Goal: Task Accomplishment & Management: Manage account settings

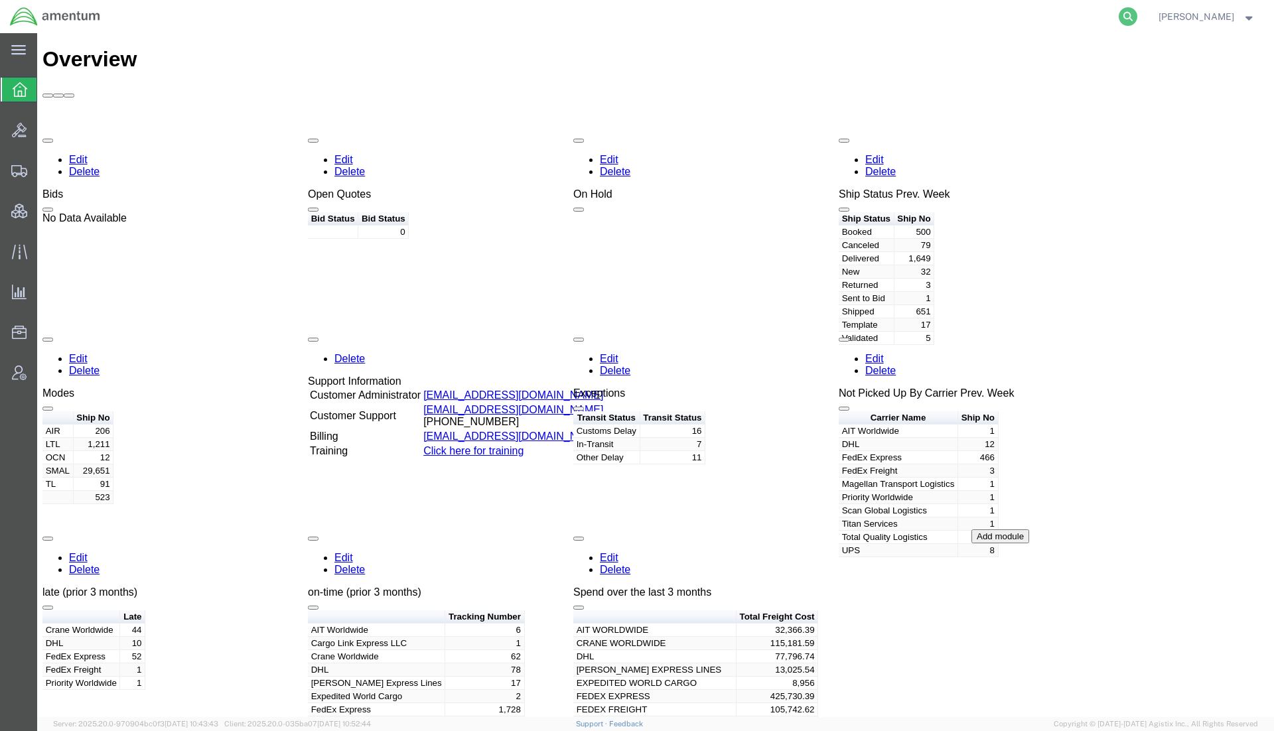
click at [1125, 12] on icon at bounding box center [1128, 16] width 19 height 19
paste input "Aysha"
drag, startPoint x: 1002, startPoint y: 20, endPoint x: 554, endPoint y: 13, distance: 448.0
click at [554, 13] on div "Aysha" at bounding box center [624, 16] width 1029 height 33
paste input "2928784633"
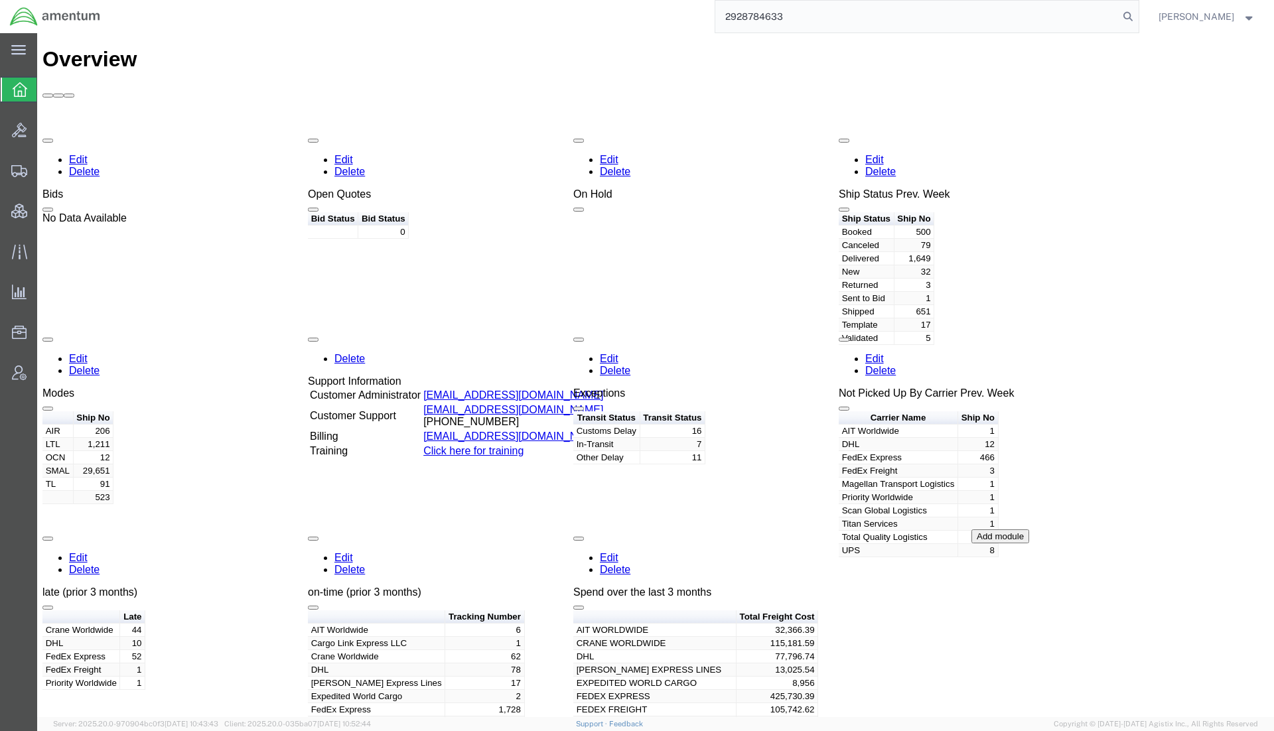
type input "2928784633"
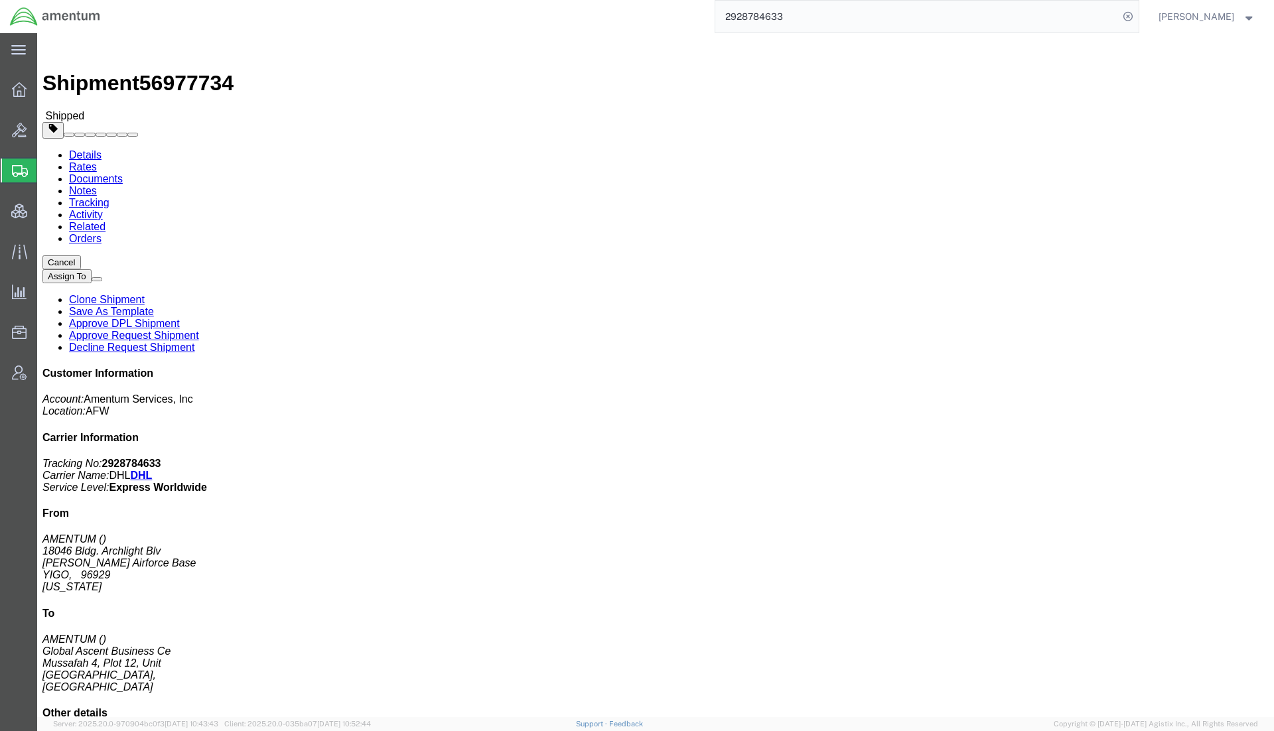
click link "Documents"
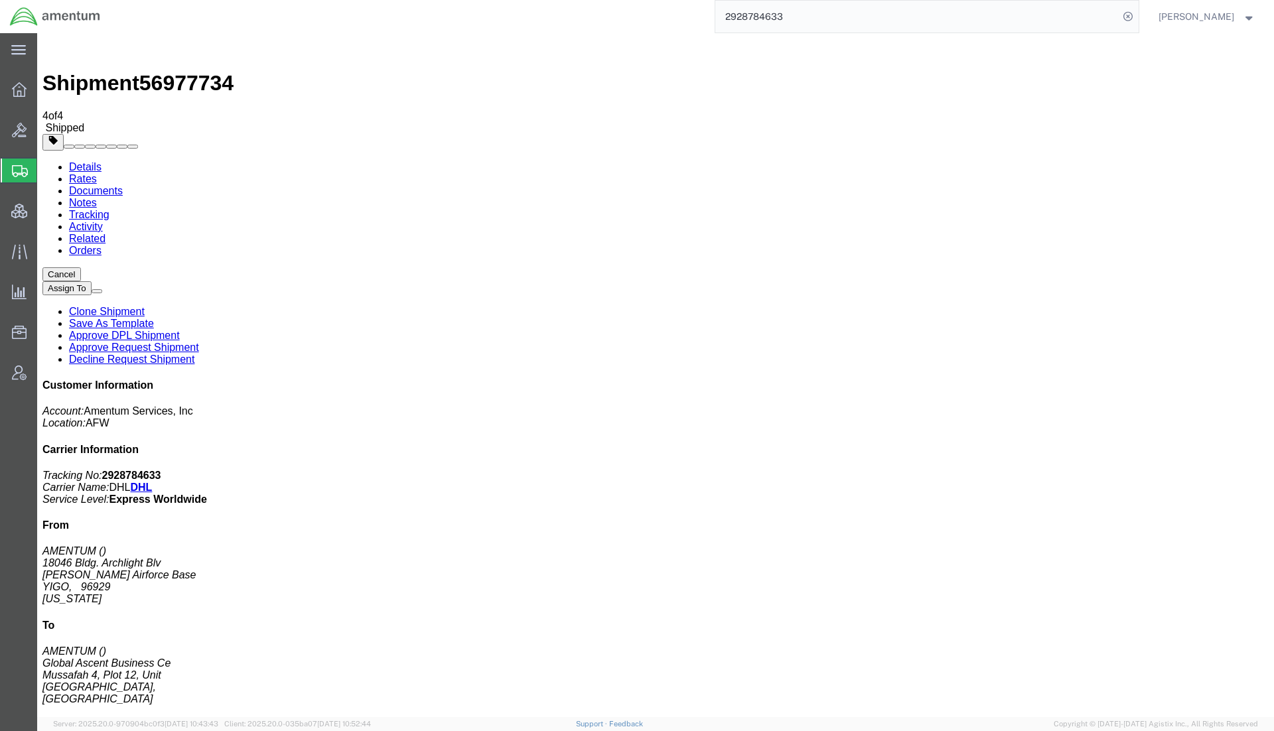
click at [91, 161] on link "Details" at bounding box center [85, 166] width 33 height 11
click span "button"
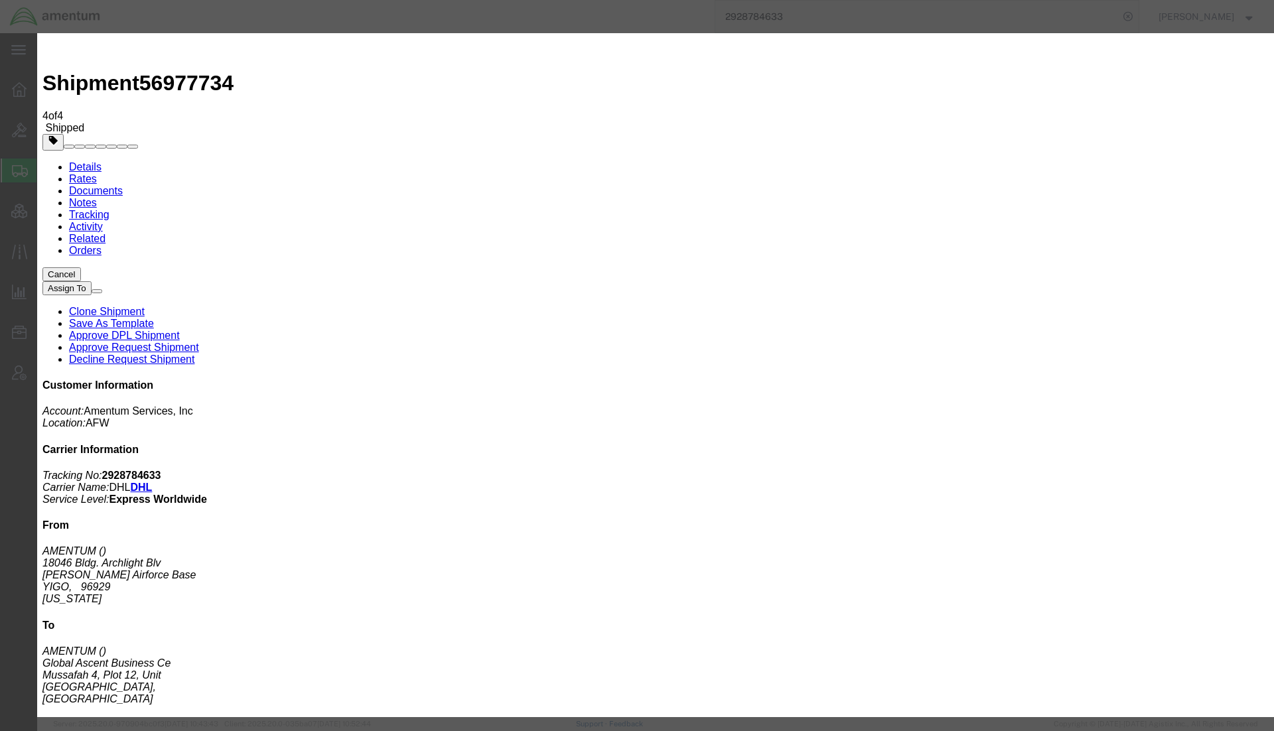
click select "Select Account Type Activity ID Airline Appointment Number ASN Batch Request # …"
select select "DEPT"
click select "Select Account Type Activity ID Airline Appointment Number ASN Batch Request # …"
click input "text"
type input "AFCAP5"
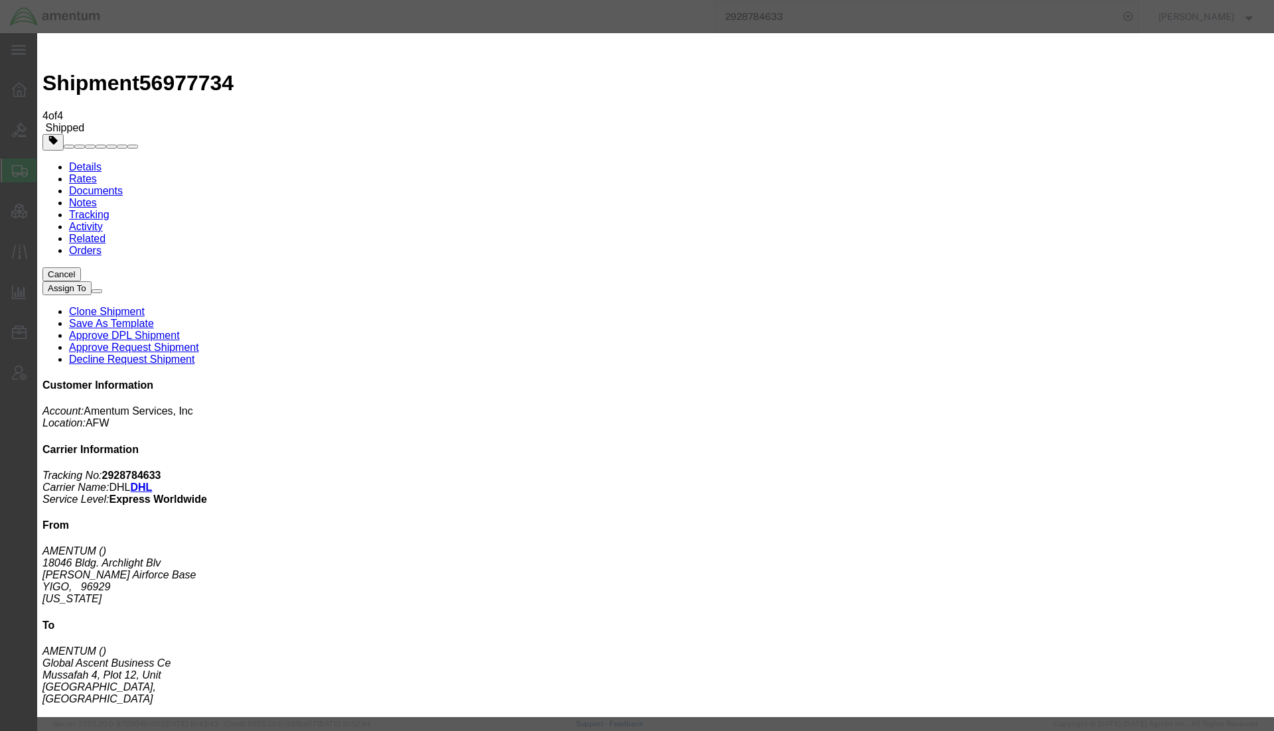
click icon "button"
drag, startPoint x: 736, startPoint y: 127, endPoint x: 667, endPoint y: 140, distance: 70.2
click button "Add another reference"
click select "Select Account Type Activity ID Airline Appointment Number ASN Batch Request # …"
select select "CUSTREF"
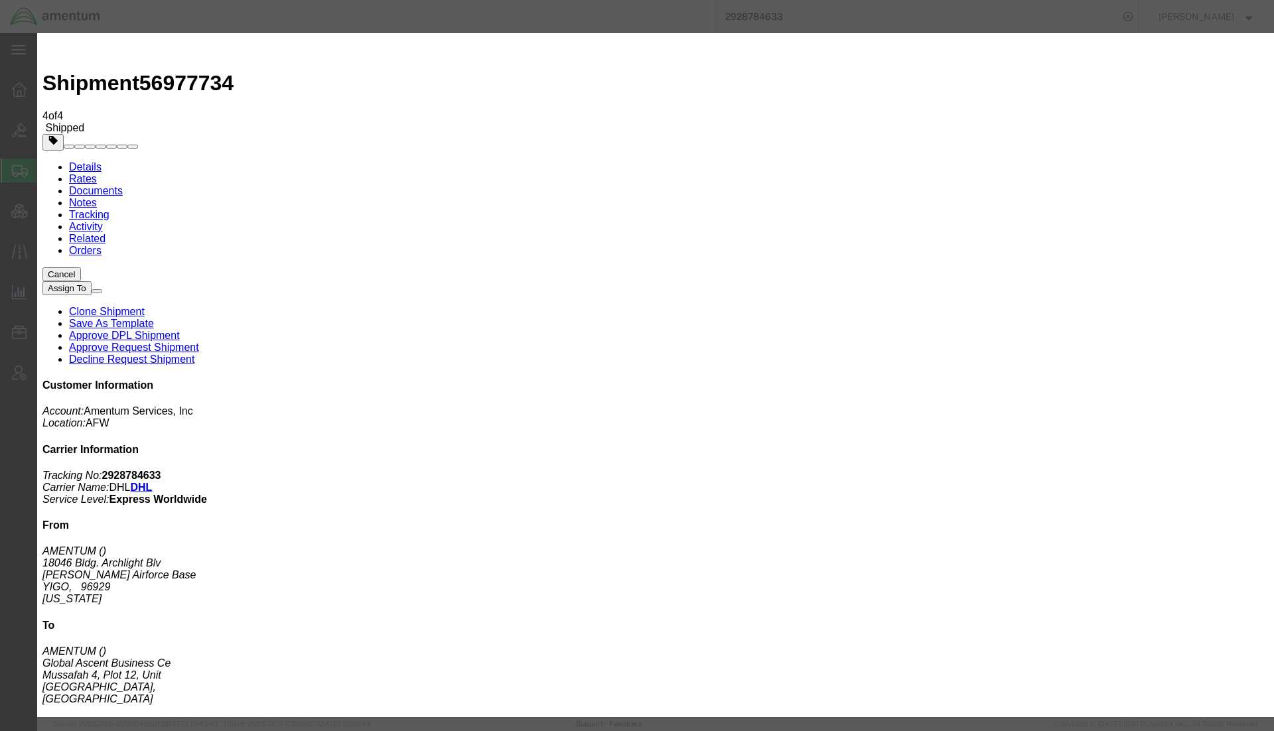
click select "Select Account Type Activity ID Airline Appointment Number ASN Batch Request # …"
drag, startPoint x: 643, startPoint y: 123, endPoint x: 764, endPoint y: 131, distance: 121.7
click input "text"
paste input "[PERSON_NAME][EMAIL_ADDRESS][PERSON_NAME][DOMAIN_NAME]"
type input "[PERSON_NAME][EMAIL_ADDRESS][PERSON_NAME][DOMAIN_NAME]"
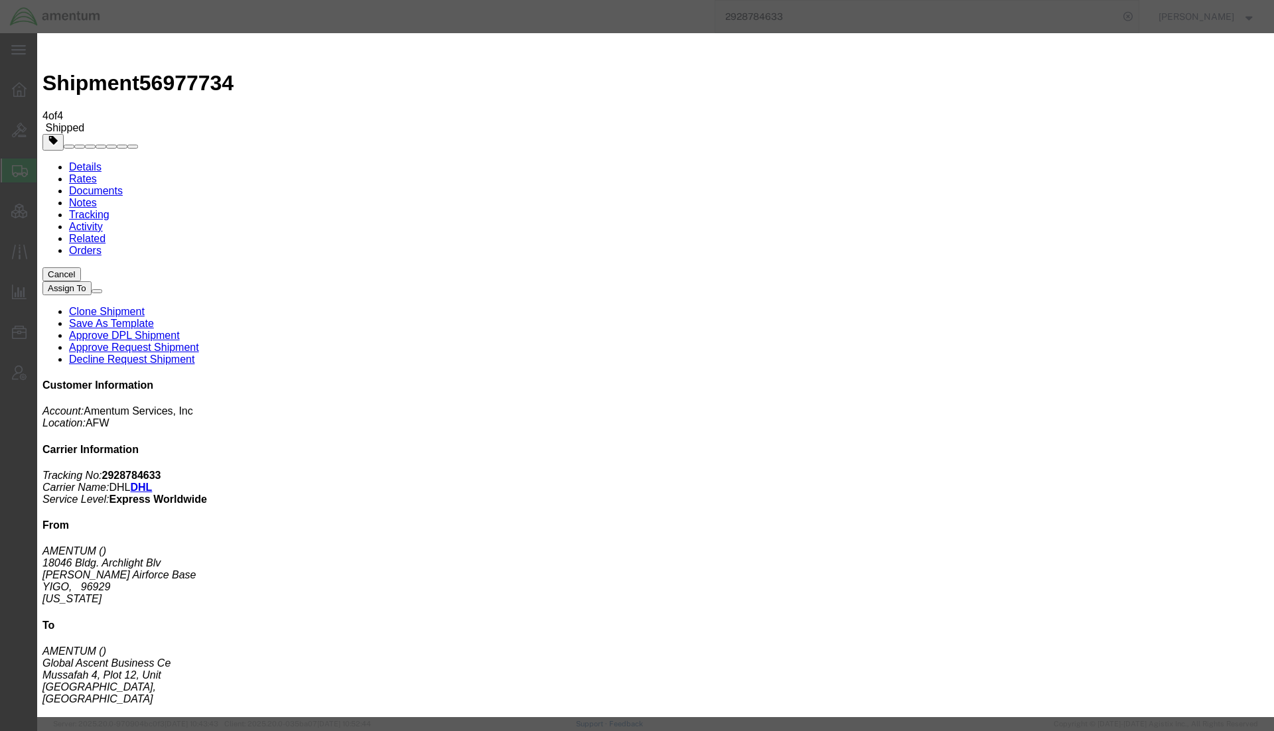
click button "Save"
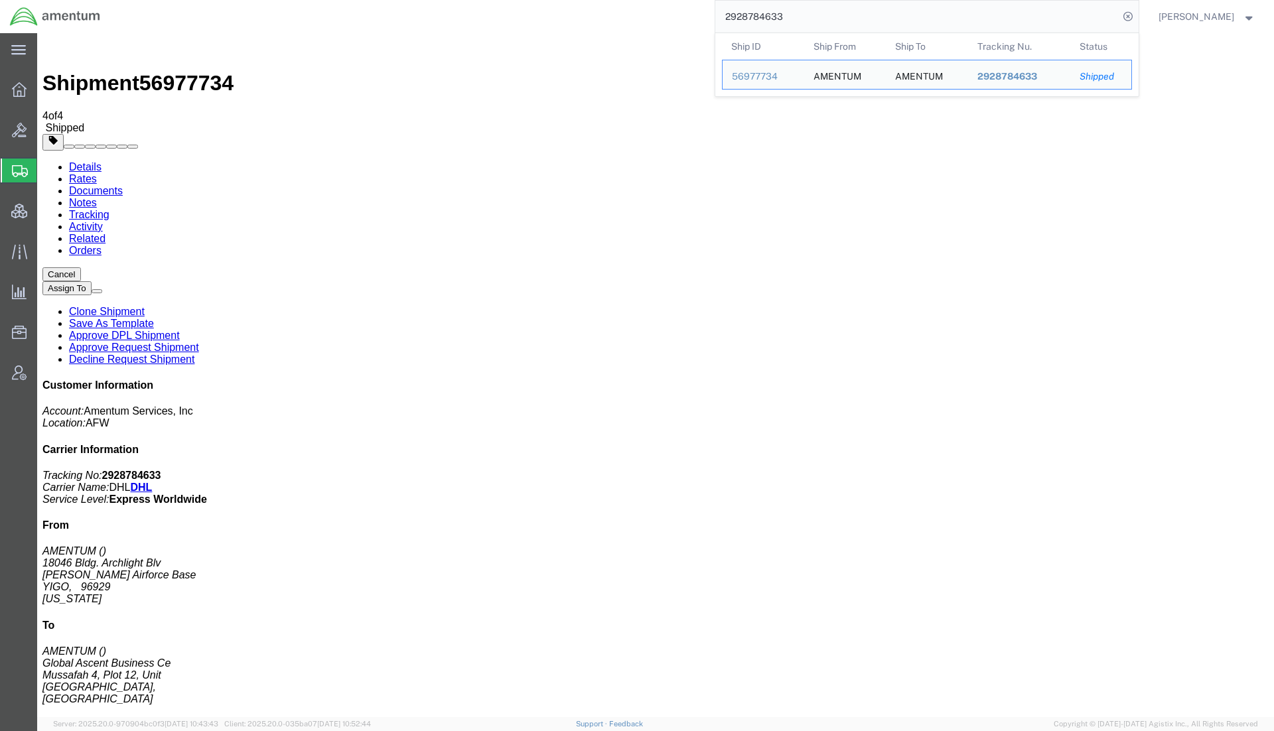
click at [868, 7] on input "2928784633" at bounding box center [916, 17] width 403 height 32
drag, startPoint x: 883, startPoint y: 12, endPoint x: 525, endPoint y: 9, distance: 358.4
click at [525, 9] on div "2928784633 Ship ID Ship From Ship To Tracking Nu. Status Ship ID 56977734 Ship …" at bounding box center [624, 16] width 1029 height 33
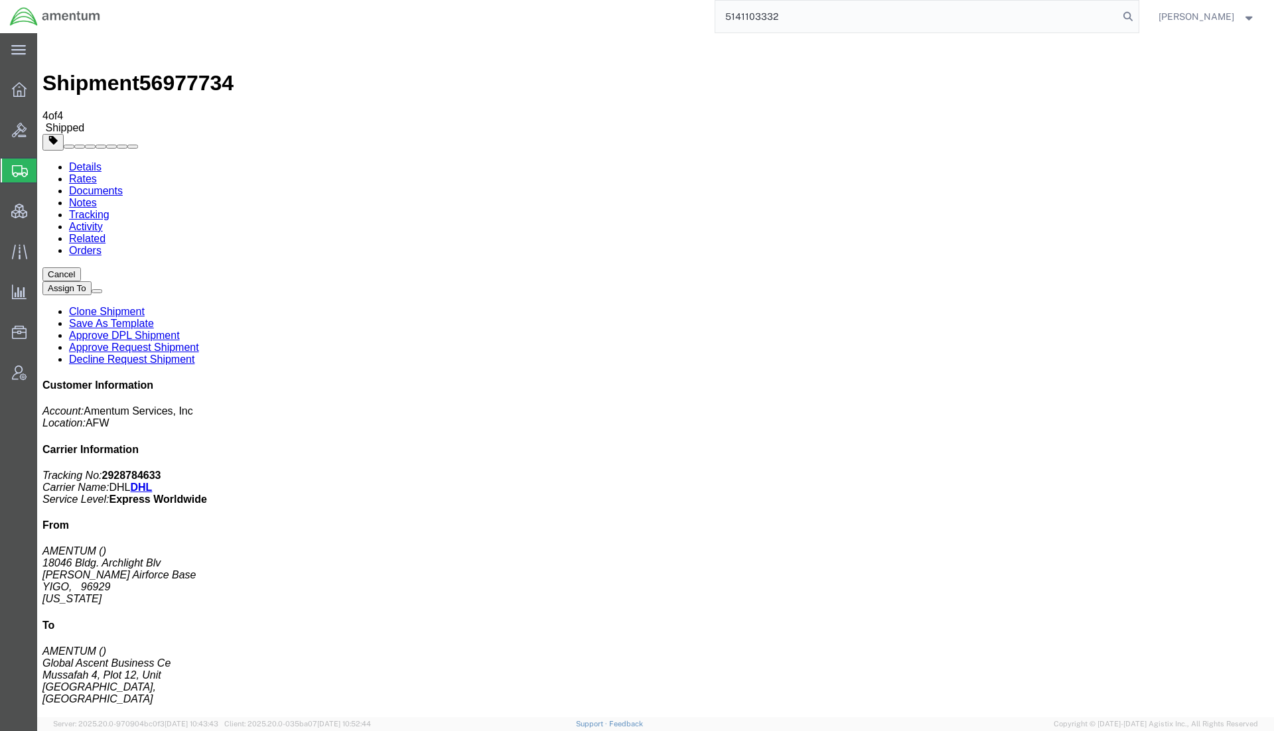
type input "5141103332"
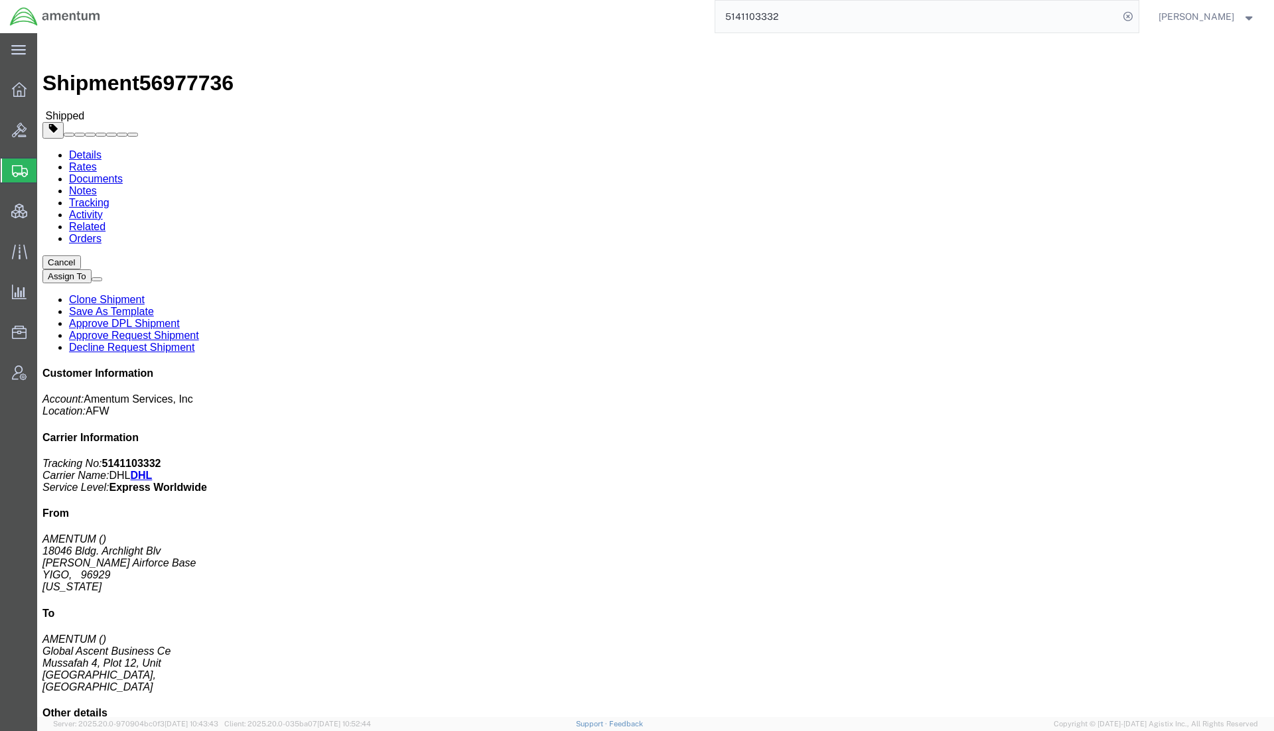
click span "button"
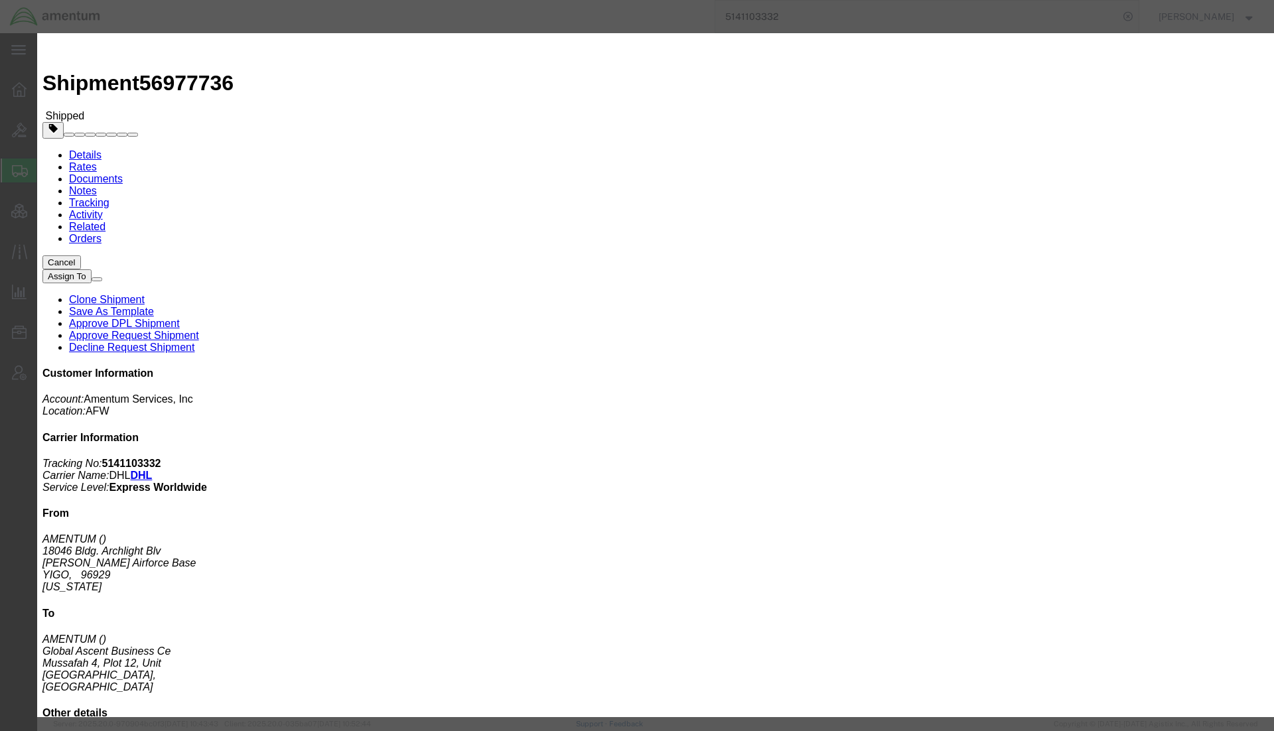
click select "Select Account Type Activity ID Airline Appointment Number ASN Batch Request # …"
select select "CUSTREF"
click select "Select Account Type Activity ID Airline Appointment Number ASN Batch Request # …"
click input "text"
paste input "[PERSON_NAME][EMAIL_ADDRESS][PERSON_NAME][DOMAIN_NAME]"
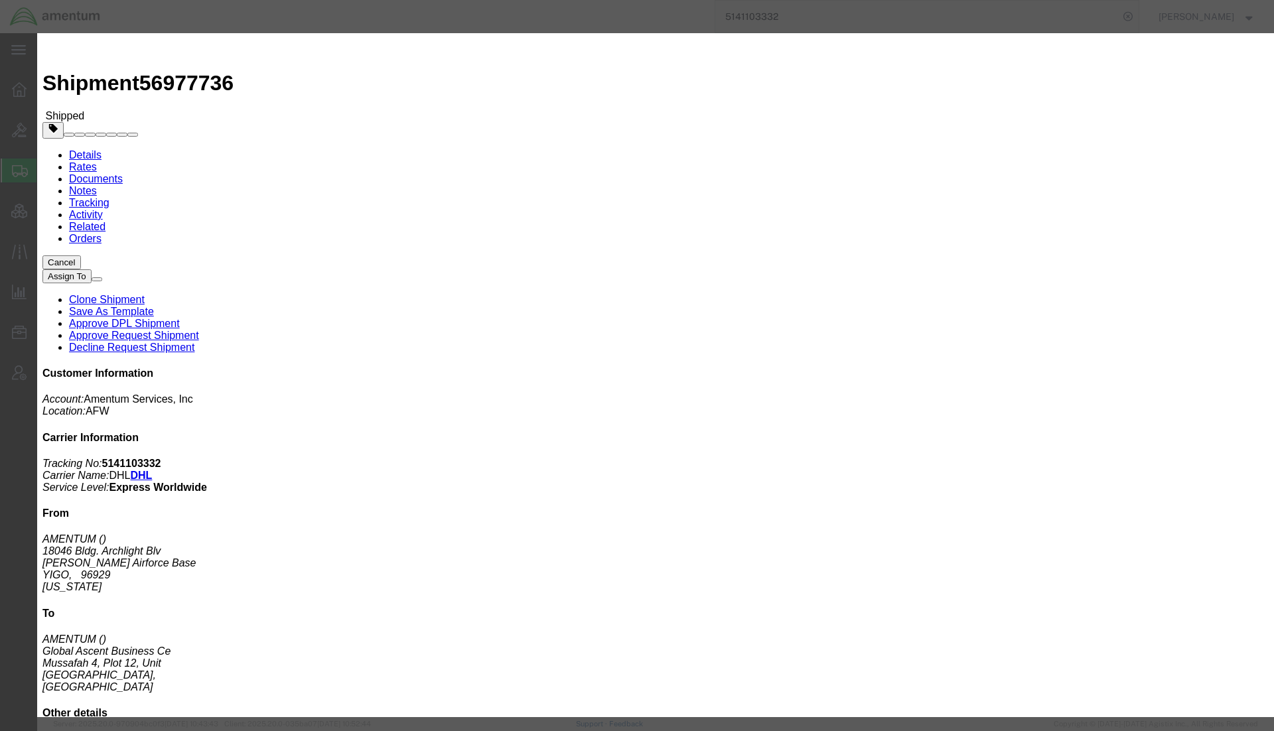
type input "[PERSON_NAME][EMAIL_ADDRESS][PERSON_NAME][DOMAIN_NAME]"
click select "Select Account Type Activity ID Airline Appointment Number ASN Batch Request # …"
select select "DEPT"
click select "Select Account Type Activity ID Airline Appointment Number ASN Batch Request # …"
click input "text"
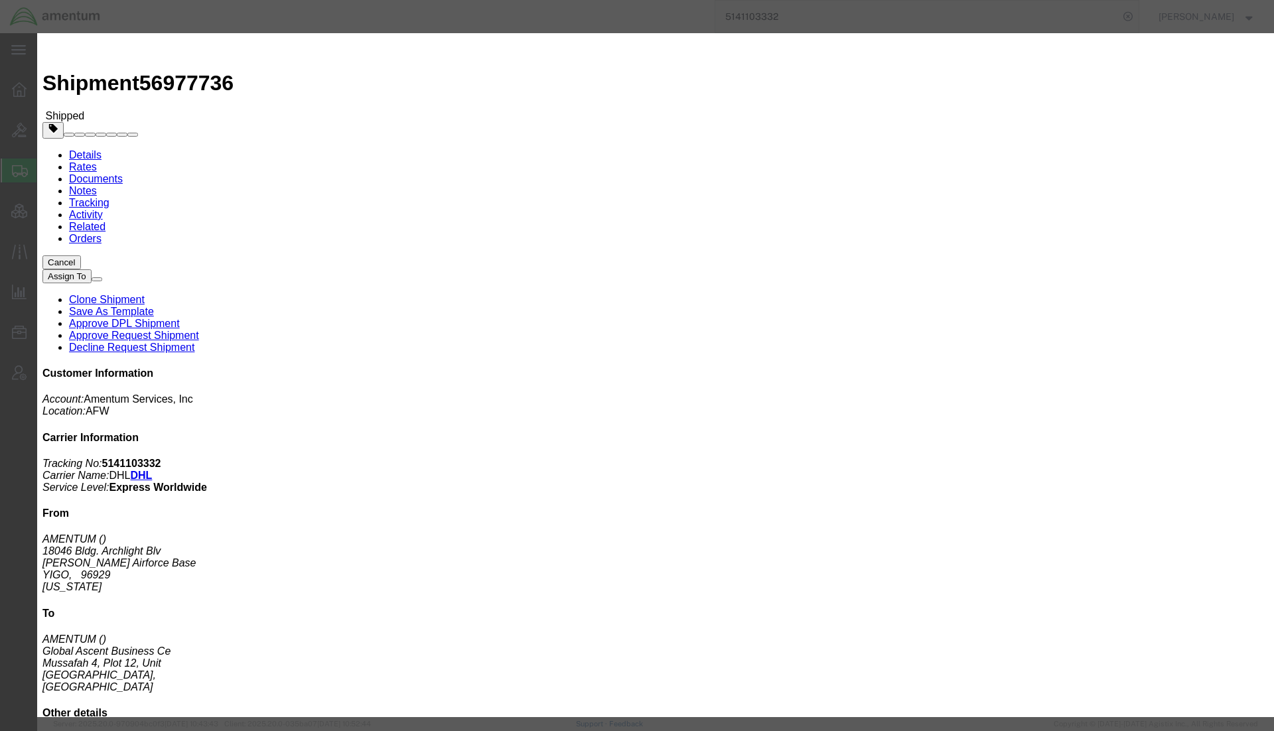
type input "AFCAP5"
click button "Save"
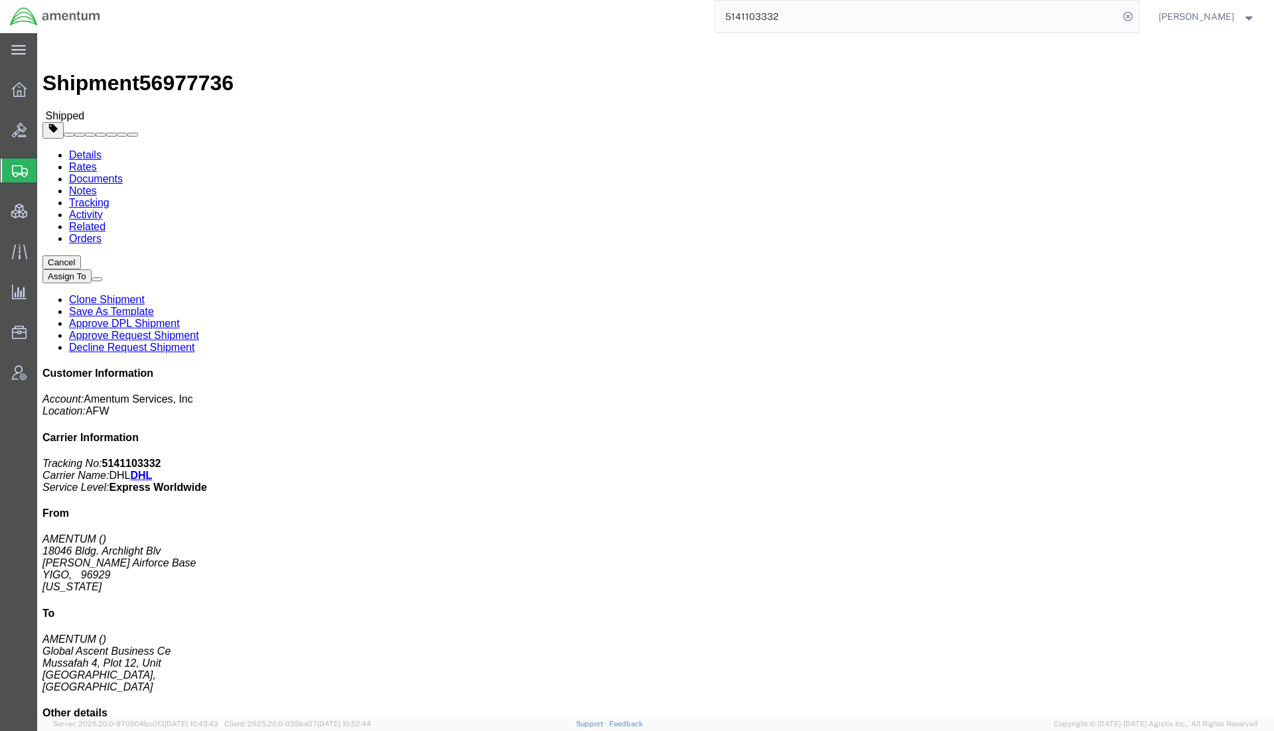
drag, startPoint x: 182, startPoint y: 86, endPoint x: 145, endPoint y: 53, distance: 49.8
click link "Documents"
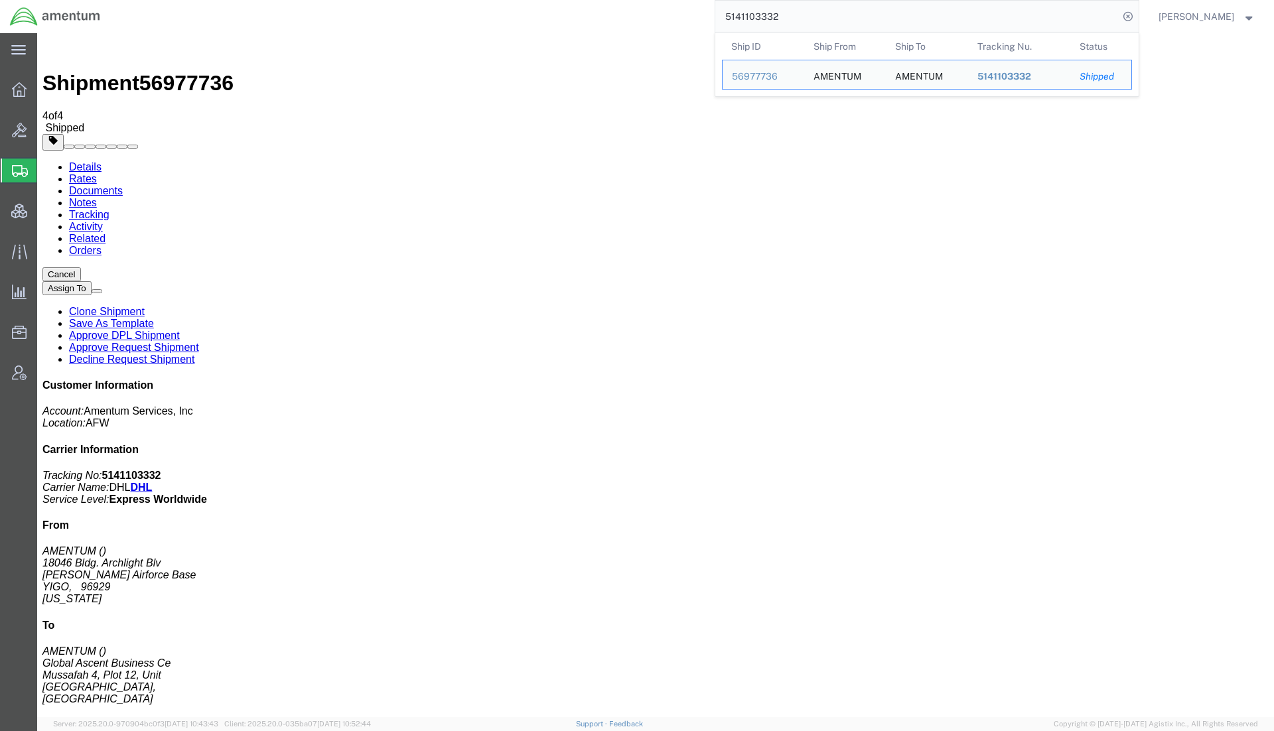
drag, startPoint x: 794, startPoint y: 15, endPoint x: 467, endPoint y: -10, distance: 328.8
click at [467, 0] on html "main_menu Created with Sketch. Collapse Menu Overview Bids Shipments Shipment M…" at bounding box center [637, 365] width 1274 height 731
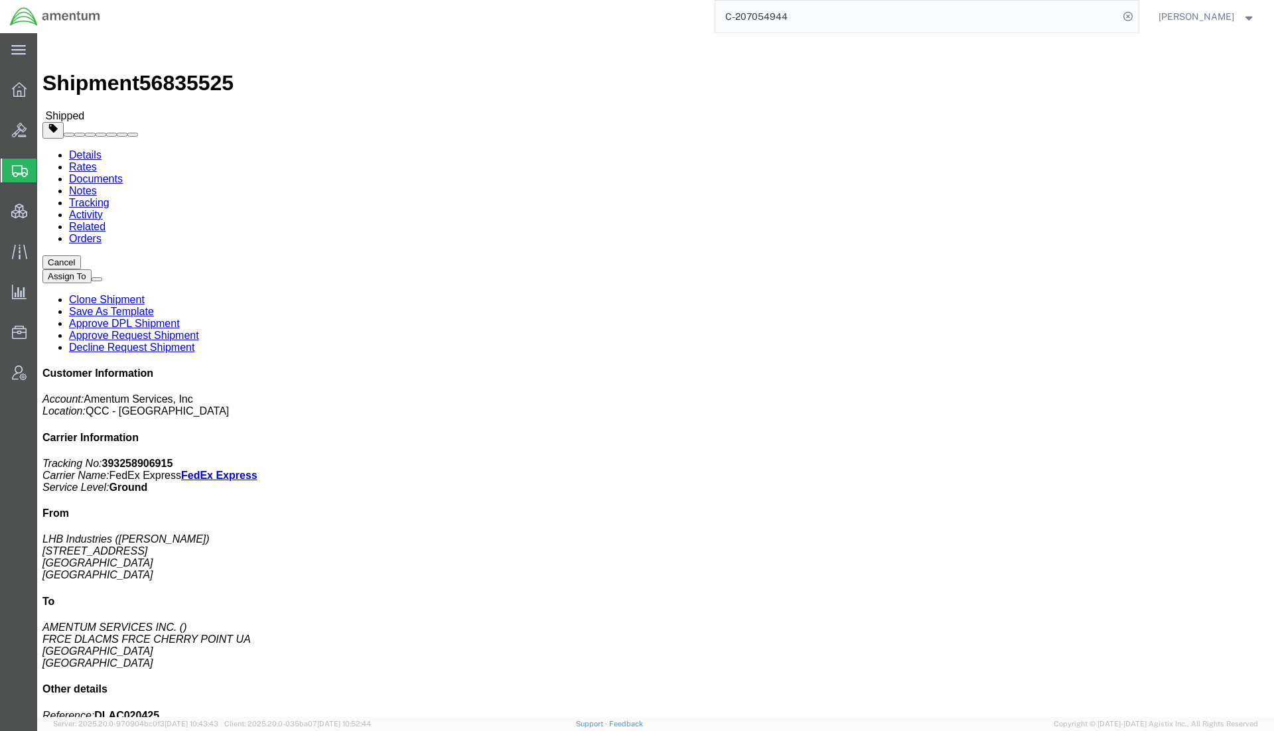
click link "Documents"
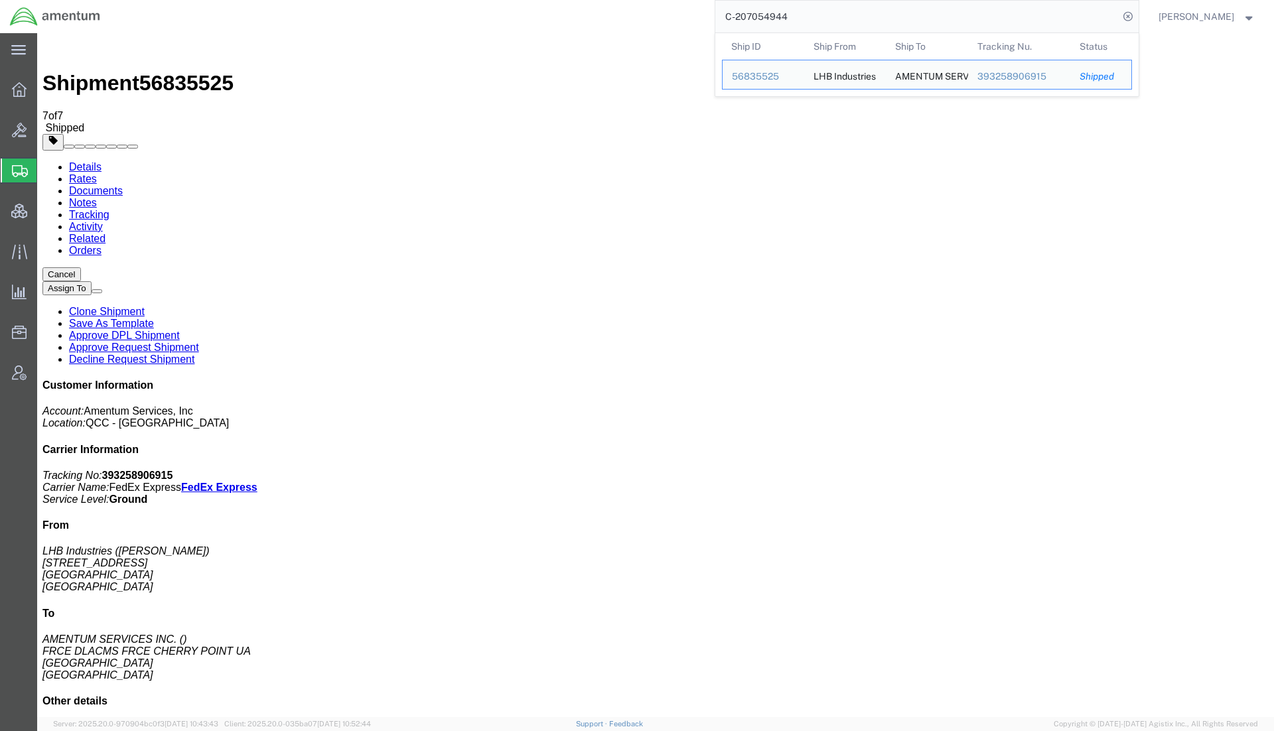
drag, startPoint x: 810, startPoint y: 18, endPoint x: 360, endPoint y: -27, distance: 452.1
click at [360, 0] on html "main_menu Created with Sketch. Collapse Menu Overview Bids Shipments Shipment M…" at bounding box center [637, 365] width 1274 height 731
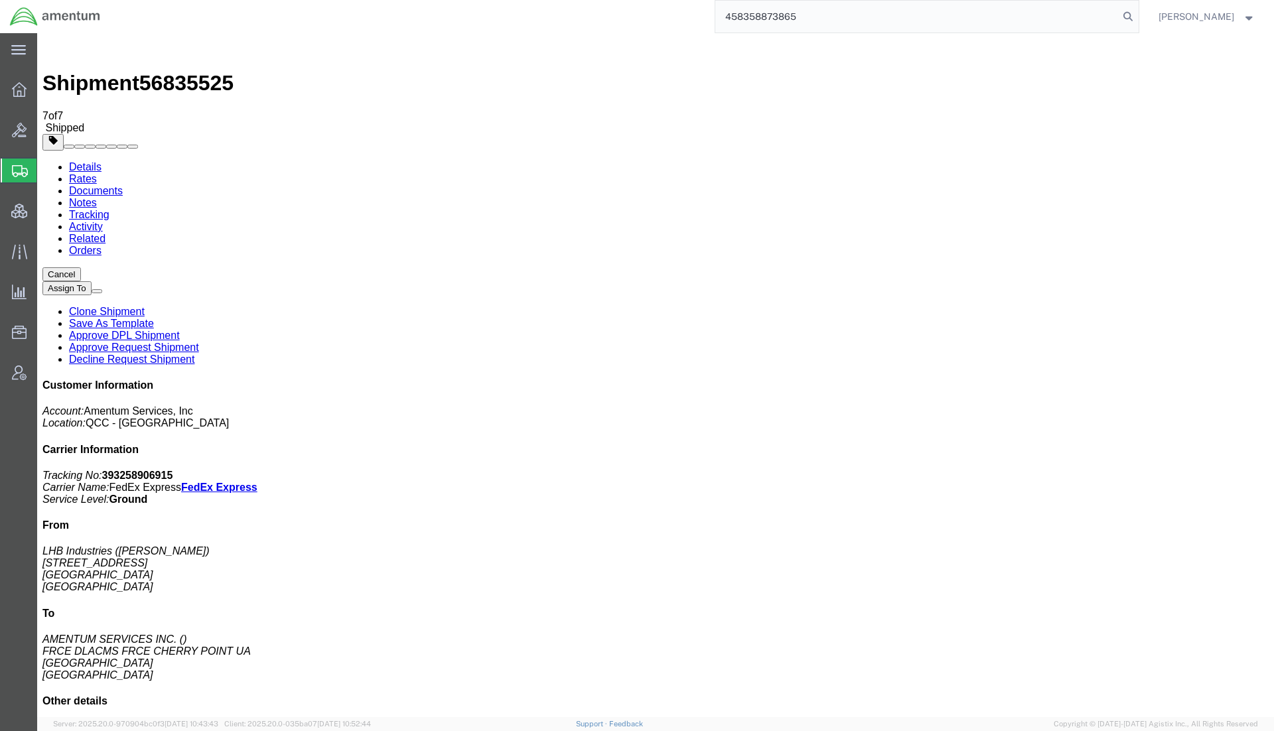
type input "458358873865"
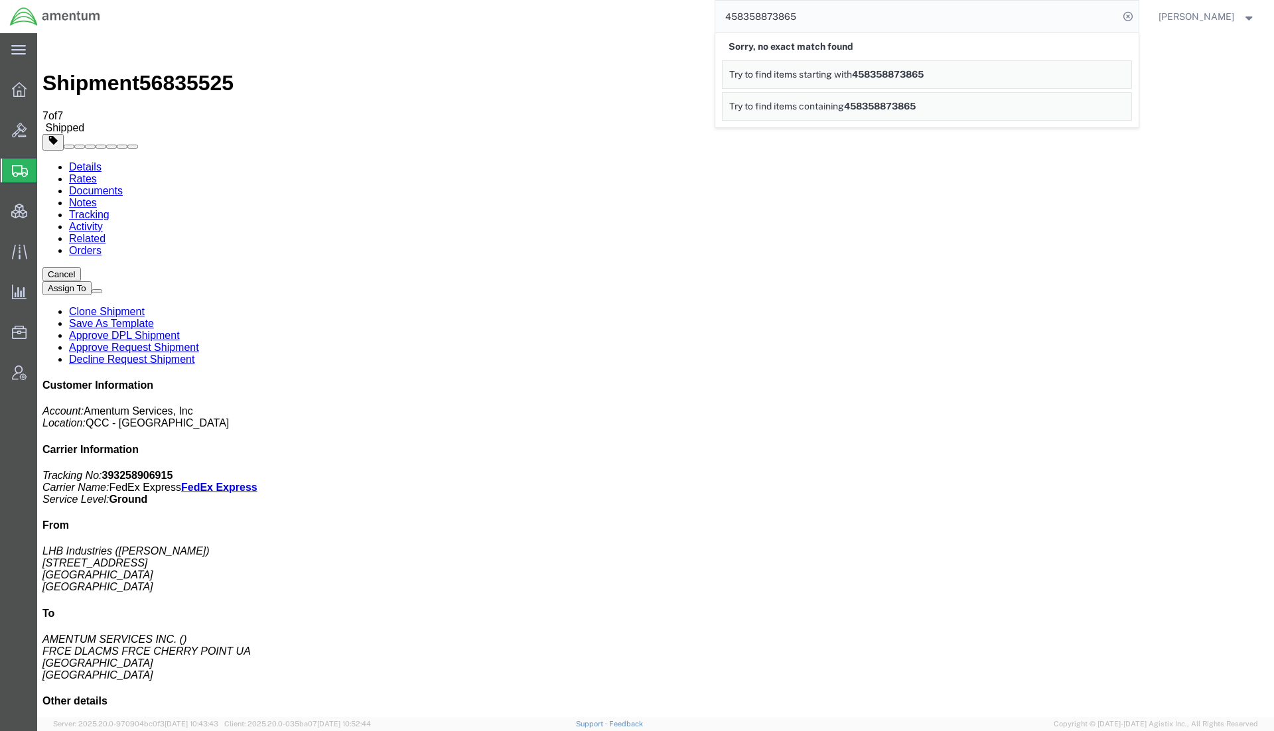
click at [47, 176] on span "Shipments" at bounding box center [41, 170] width 11 height 27
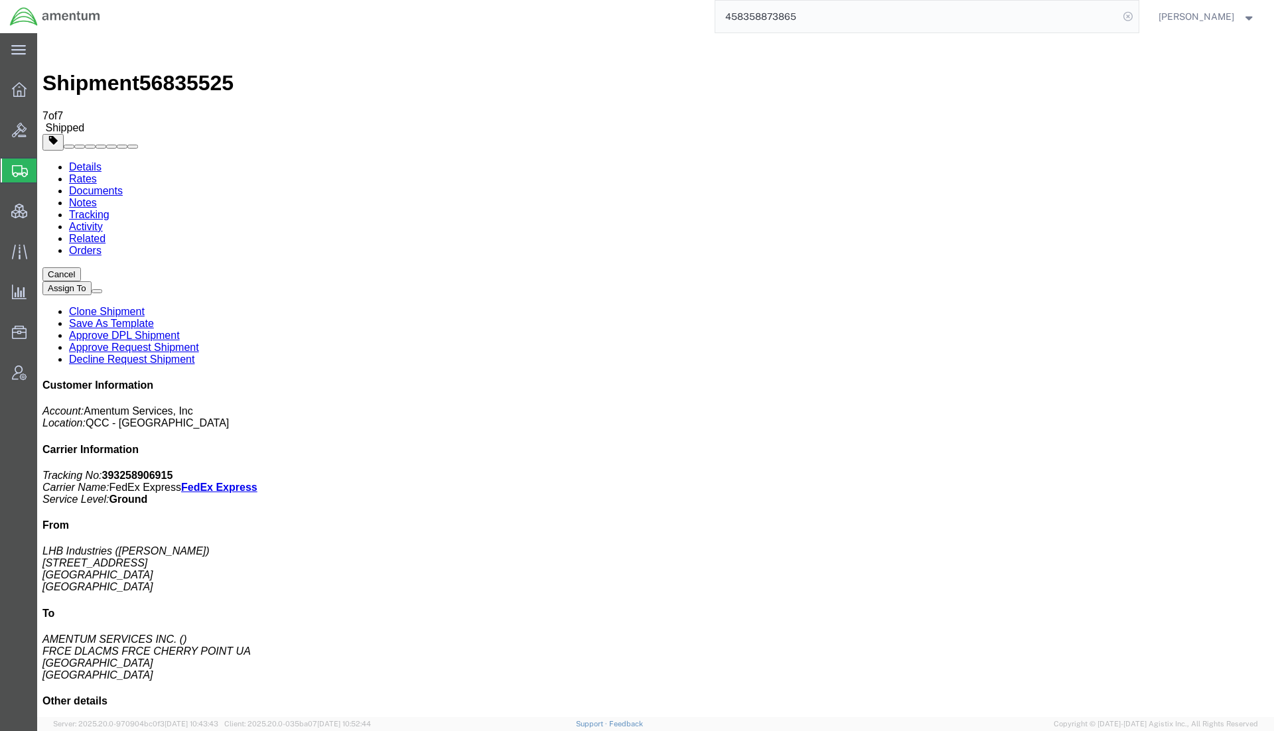
click at [1127, 18] on icon at bounding box center [1128, 16] width 19 height 19
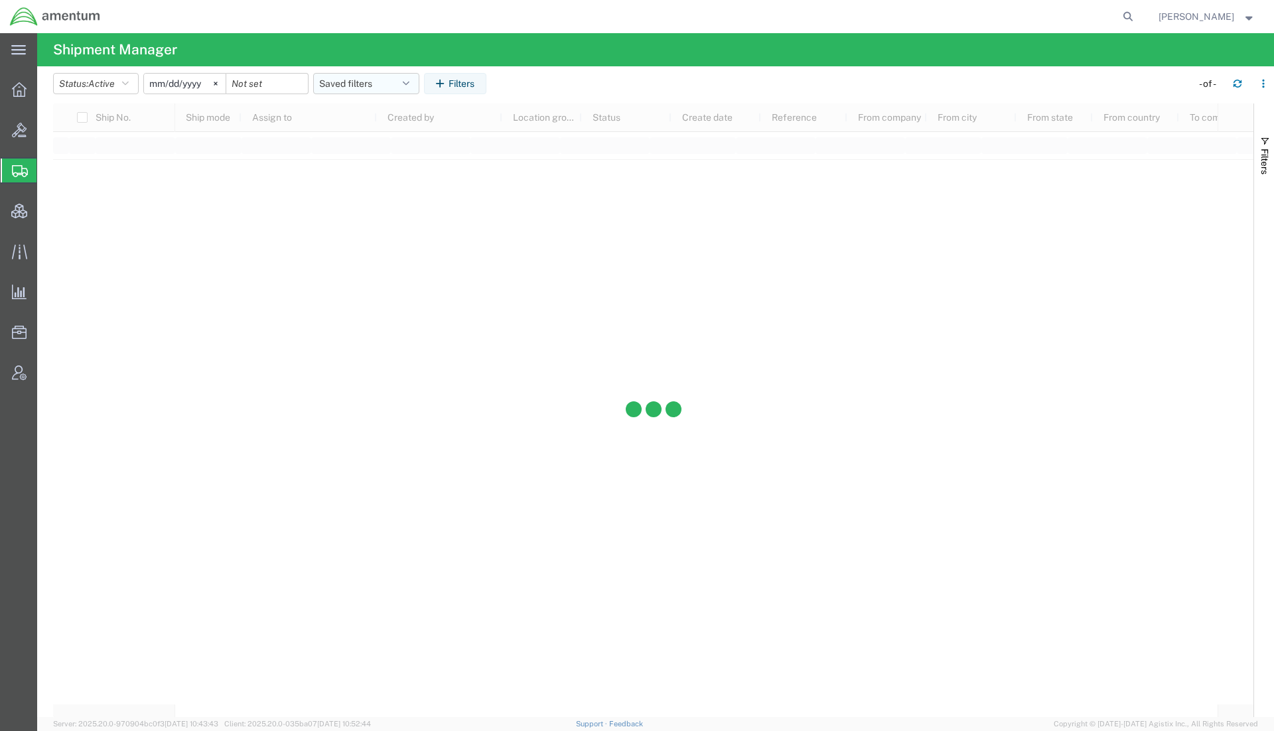
click at [378, 80] on button "Saved filters" at bounding box center [366, 83] width 106 height 21
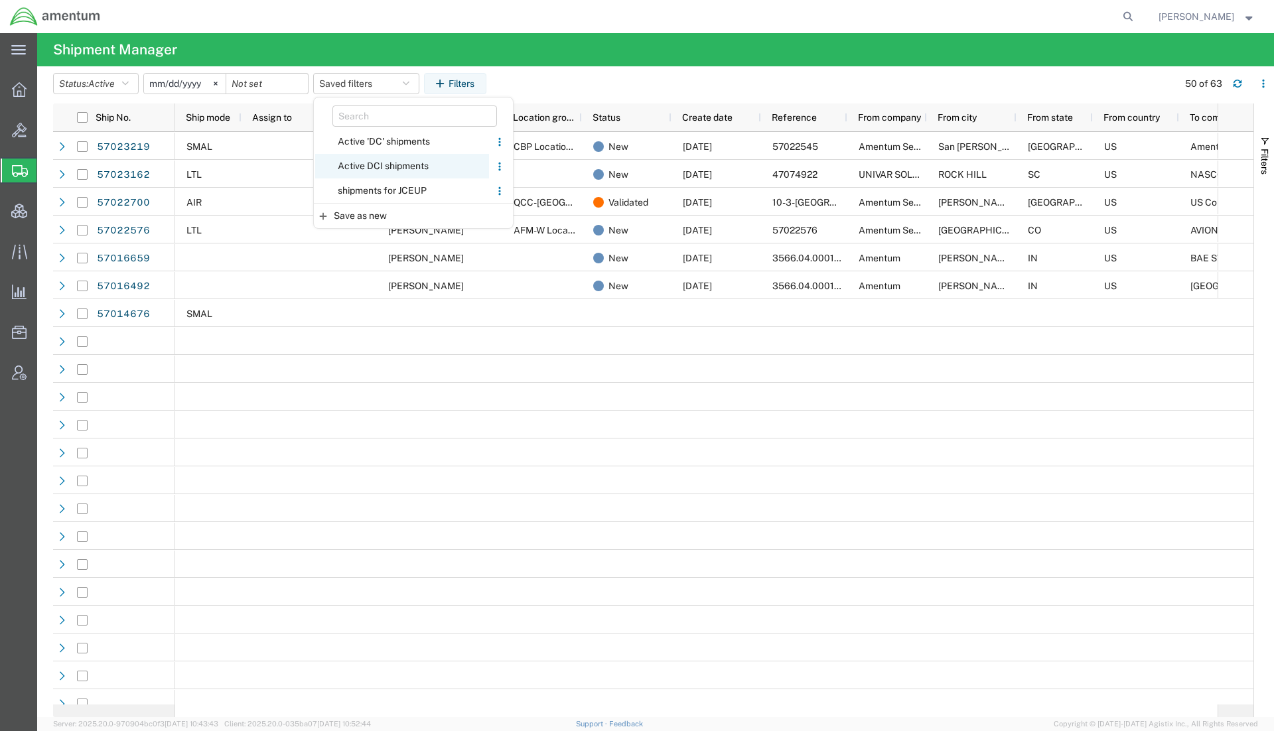
click at [385, 164] on span "Active DCI shipments" at bounding box center [402, 166] width 174 height 25
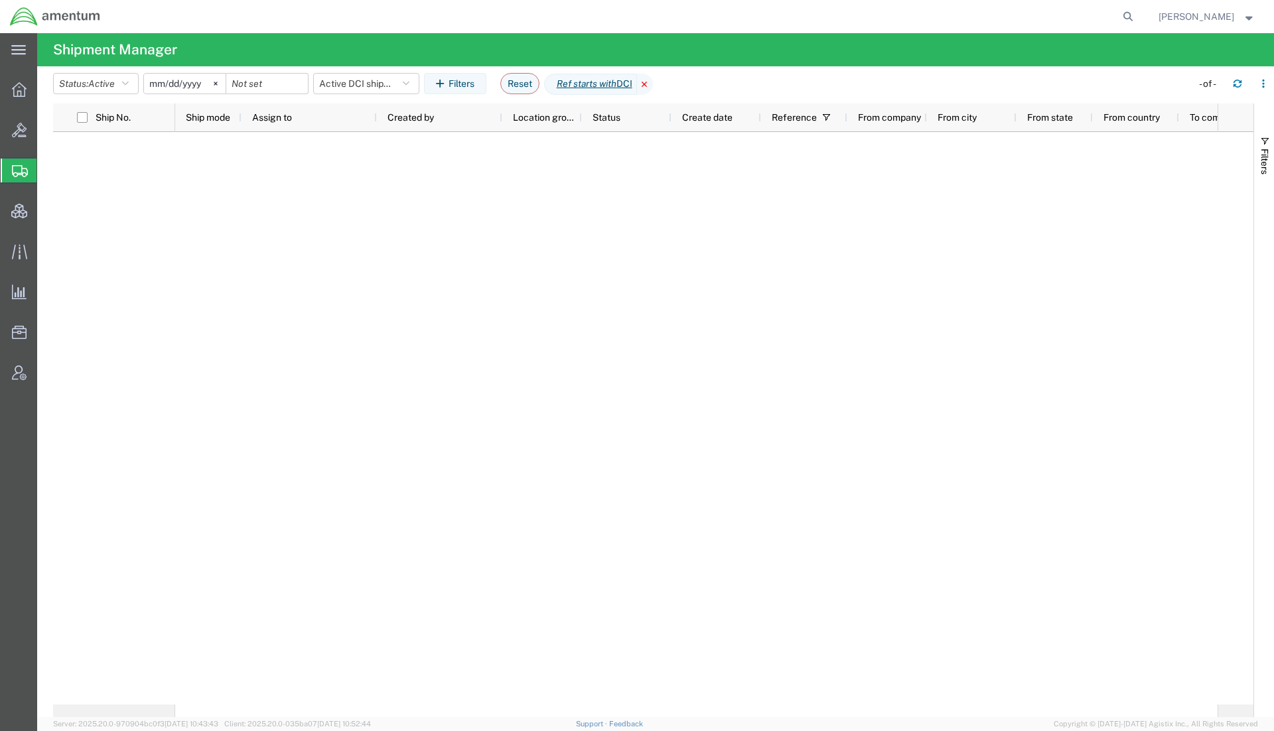
click at [653, 81] on icon at bounding box center [645, 84] width 16 height 21
